Goal: Complete application form

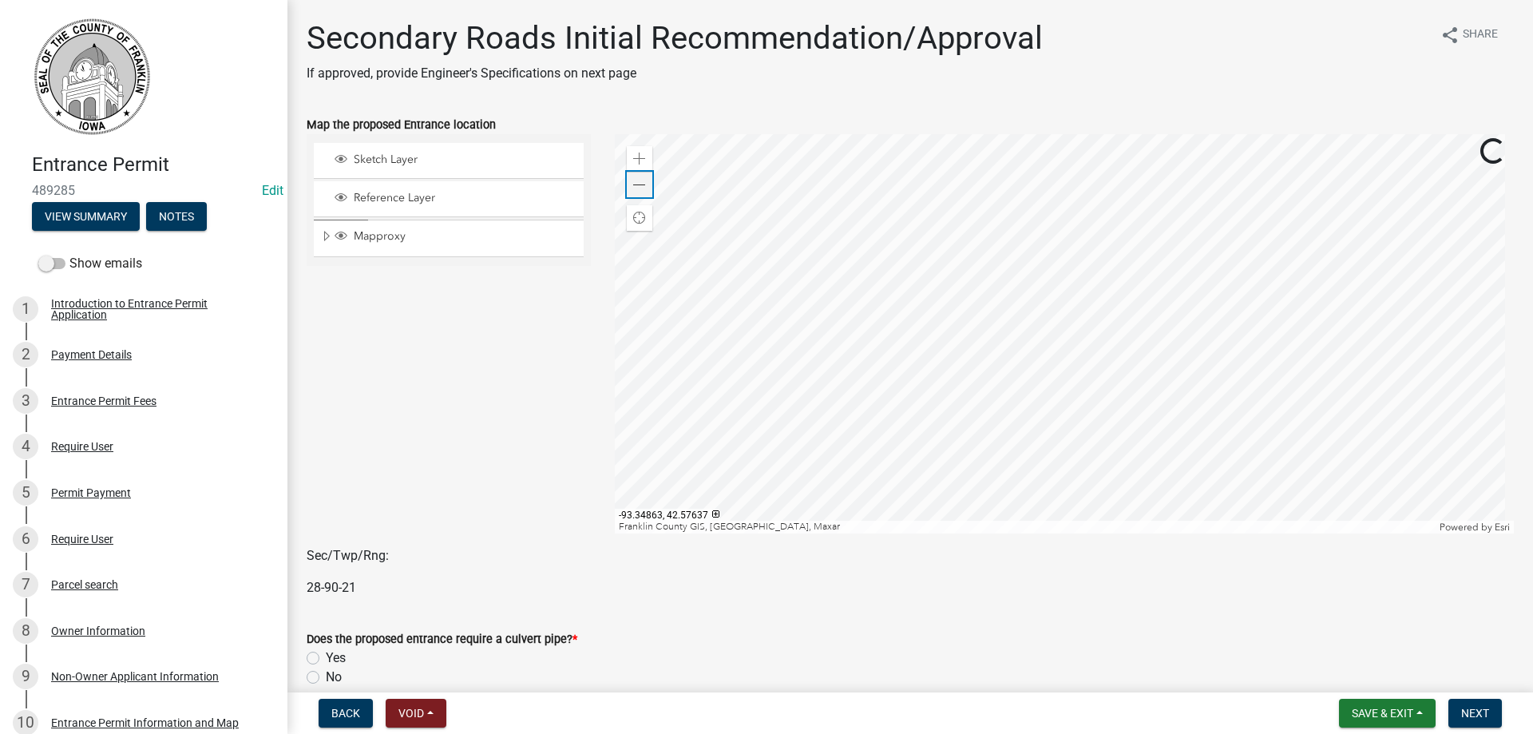
click at [633, 189] on span at bounding box center [639, 185] width 13 height 13
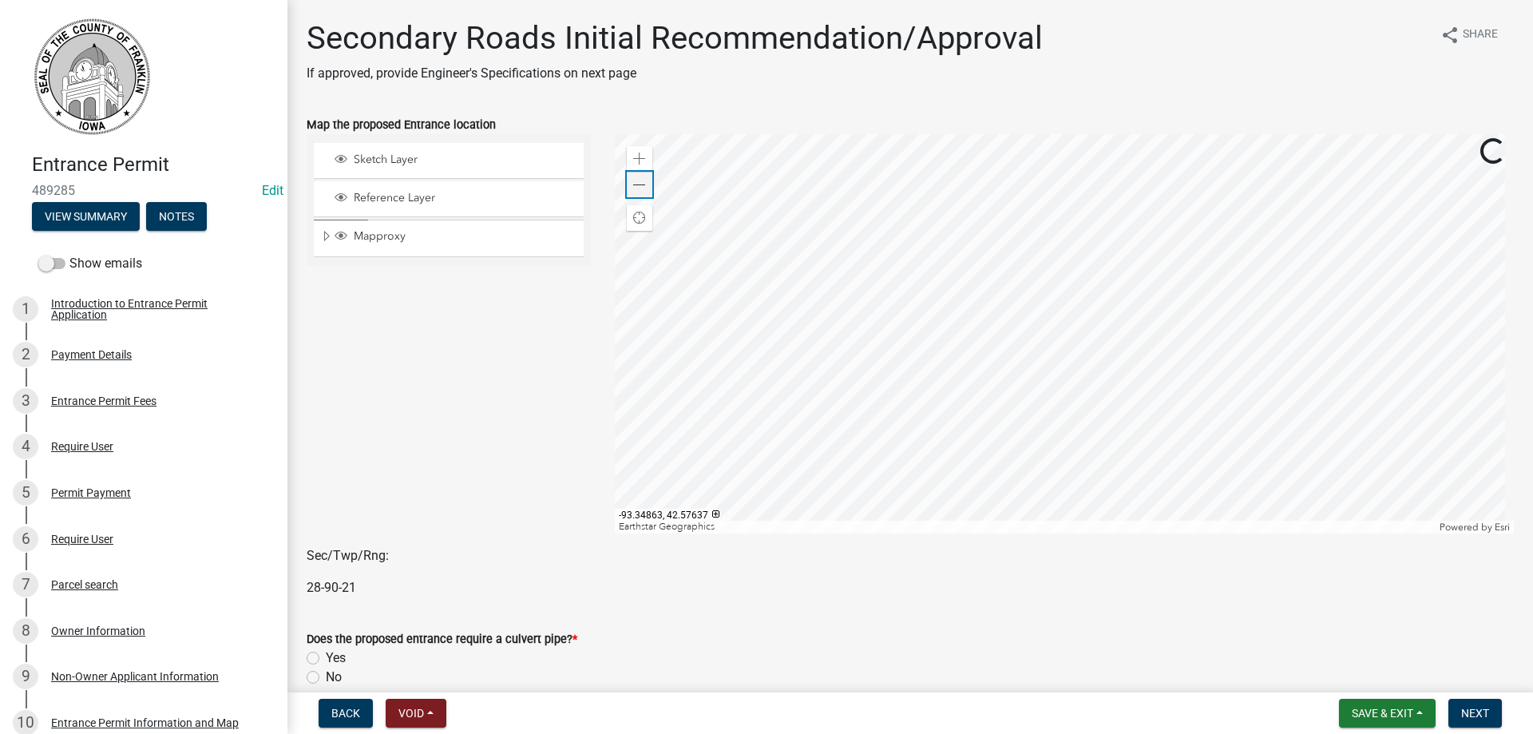
click at [633, 189] on span at bounding box center [639, 185] width 13 height 13
click at [633, 157] on span at bounding box center [639, 159] width 13 height 13
click at [633, 158] on span at bounding box center [639, 159] width 13 height 13
click at [637, 184] on span at bounding box center [639, 185] width 13 height 13
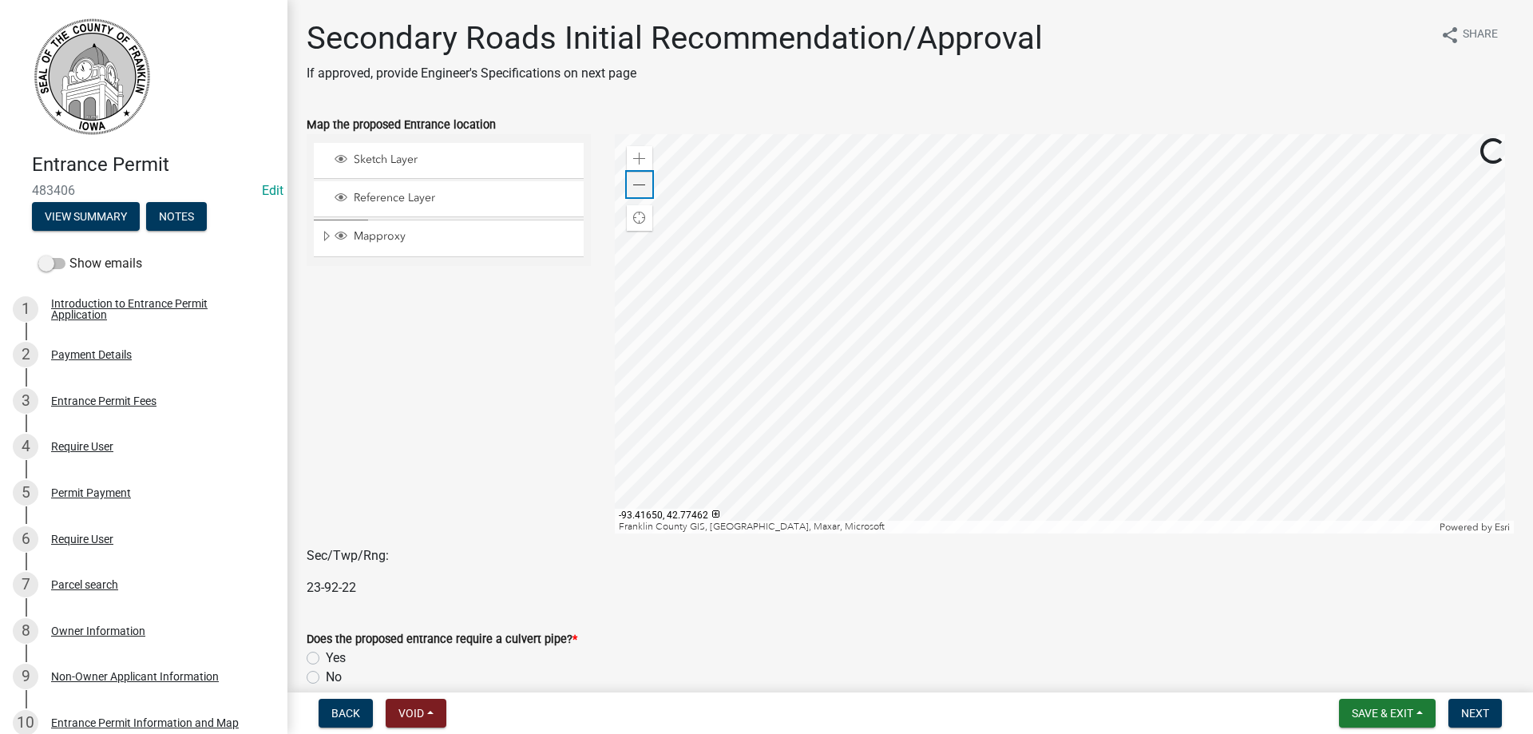
click at [637, 184] on span at bounding box center [639, 185] width 13 height 13
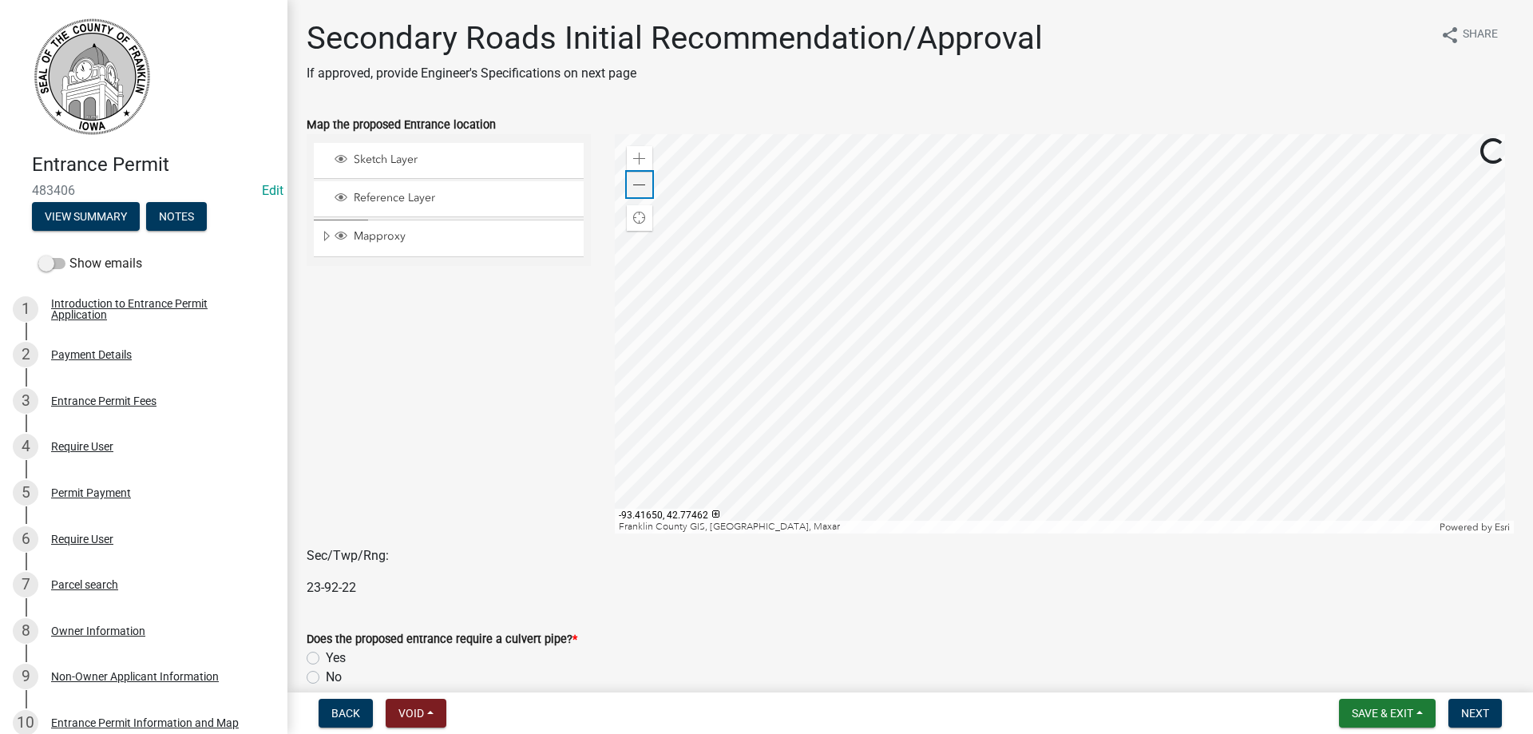
click at [637, 184] on span at bounding box center [639, 185] width 13 height 13
